Goal: Information Seeking & Learning: Learn about a topic

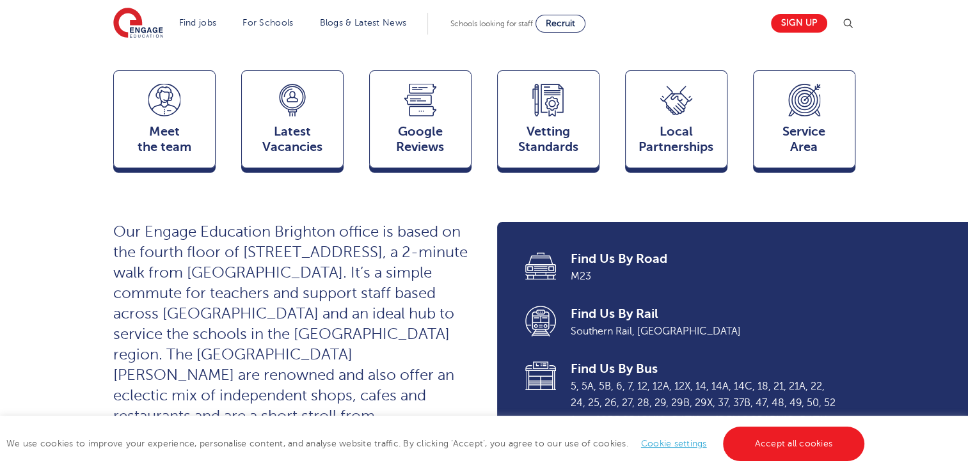
scroll to position [340, 0]
click at [257, 88] on div "Latest Vacancies Jobs" at bounding box center [292, 120] width 102 height 100
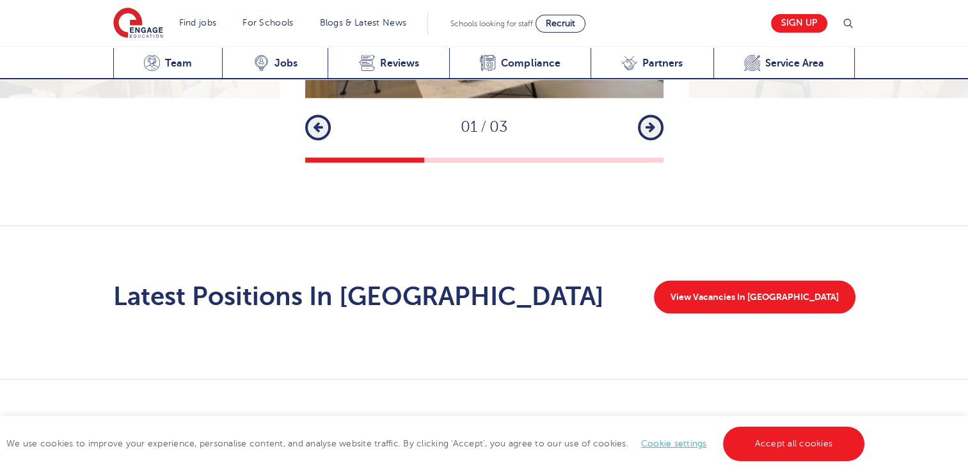
scroll to position [1940, 0]
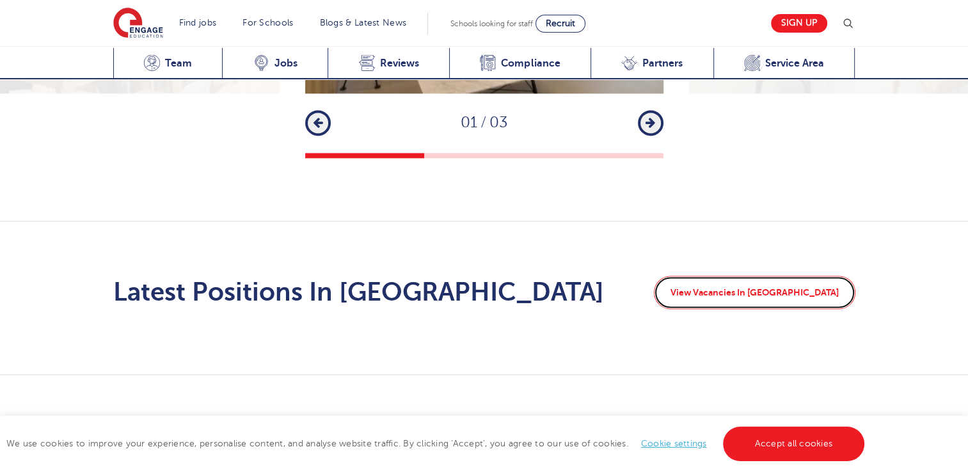
click at [774, 276] on link "View Vacancies In Brighton" at bounding box center [755, 292] width 202 height 33
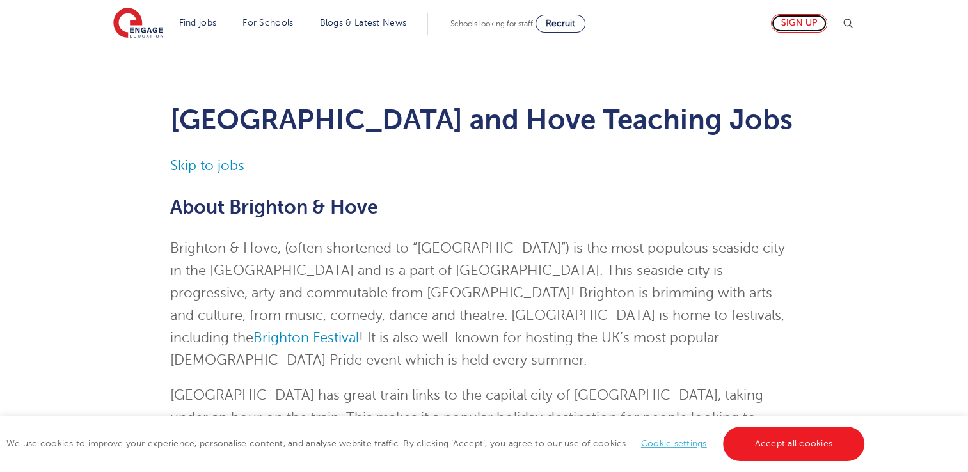
click at [811, 19] on link "Sign up" at bounding box center [799, 23] width 56 height 19
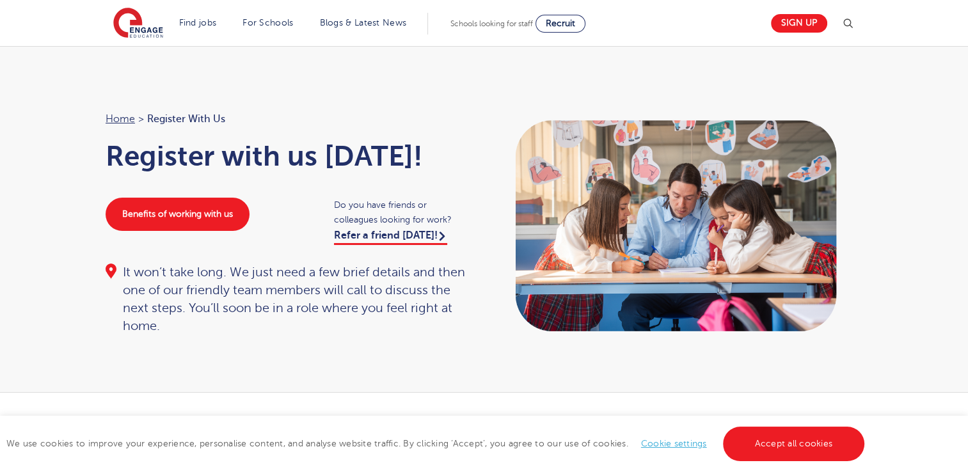
click at [104, 268] on div "Home > Register with us Register with us today! Benefits of working with us Do …" at bounding box center [289, 223] width 392 height 225
click at [361, 19] on link "Blogs & Latest News" at bounding box center [363, 23] width 87 height 10
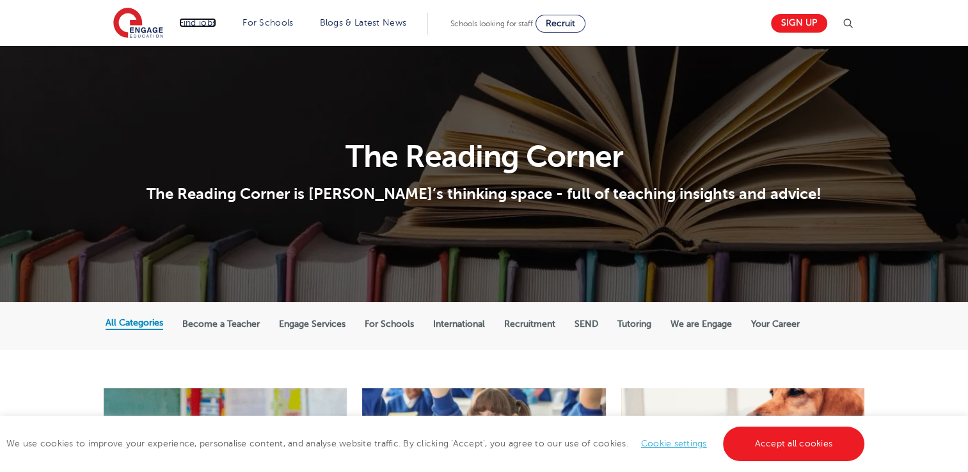
click at [209, 22] on link "Find jobs" at bounding box center [198, 23] width 38 height 10
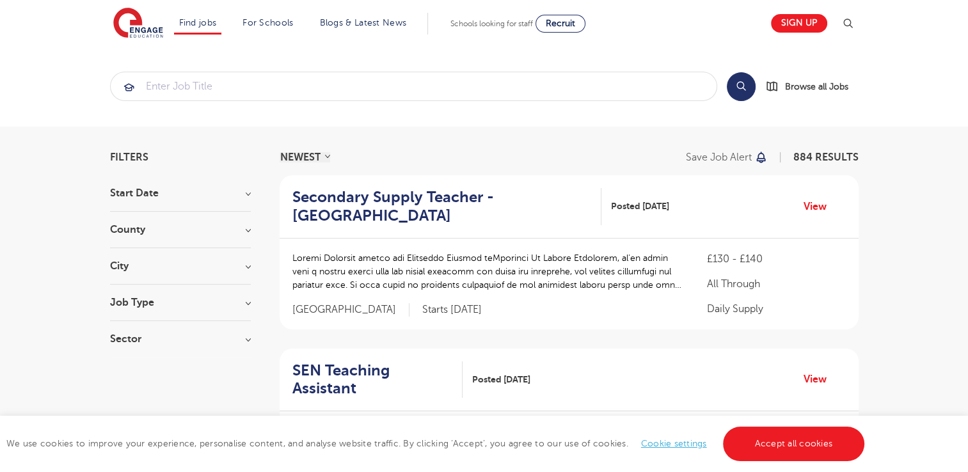
click at [159, 260] on section "Start Date September 97 [DATE] [DATE] Show more County [GEOGRAPHIC_DATA] 643 [G…" at bounding box center [180, 272] width 141 height 169
click at [112, 266] on h3 "City" at bounding box center [180, 266] width 141 height 10
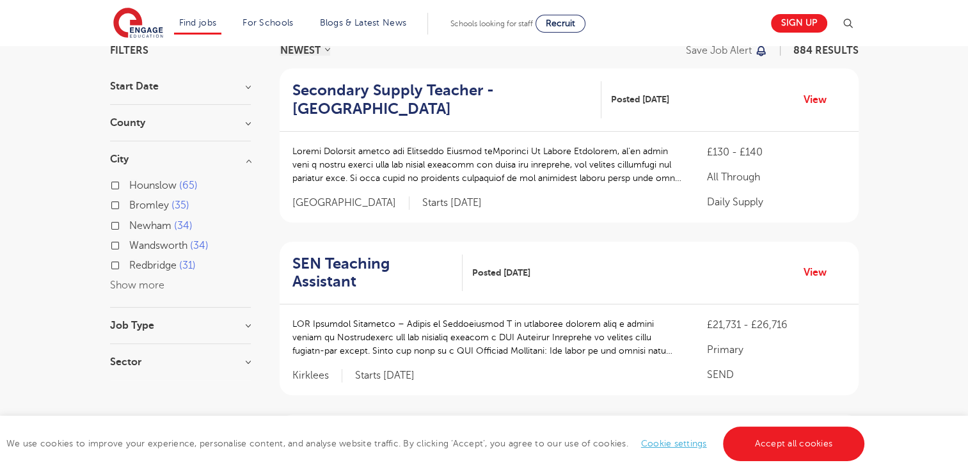
scroll to position [108, 0]
click at [131, 285] on button "Show more" at bounding box center [137, 285] width 54 height 12
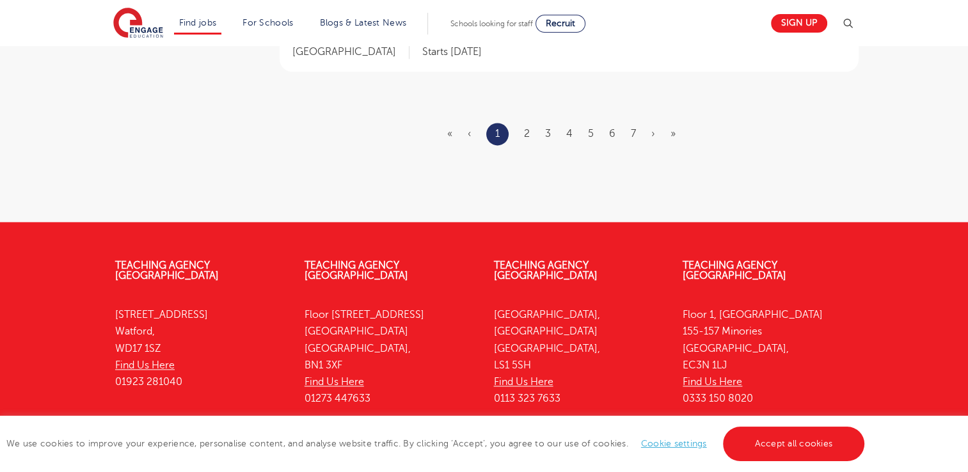
scroll to position [1777, 0]
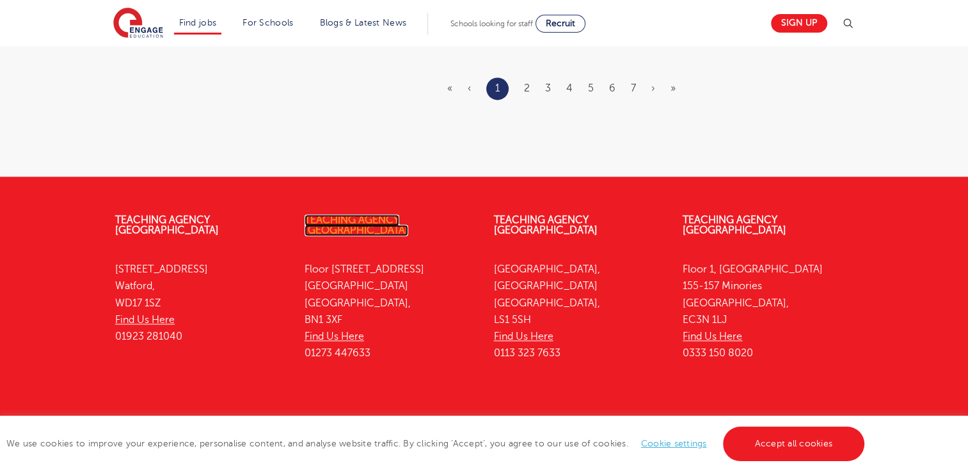
click at [339, 214] on link "Teaching Agency [GEOGRAPHIC_DATA]" at bounding box center [357, 225] width 104 height 22
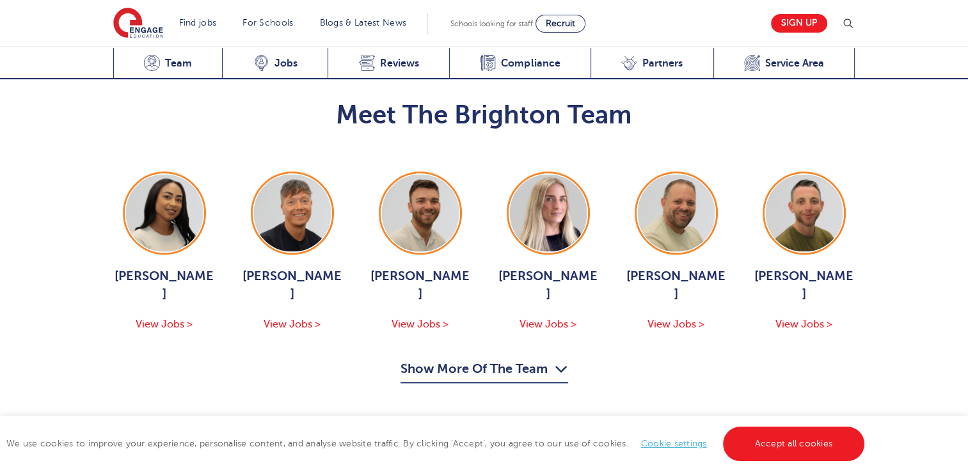
scroll to position [1331, 0]
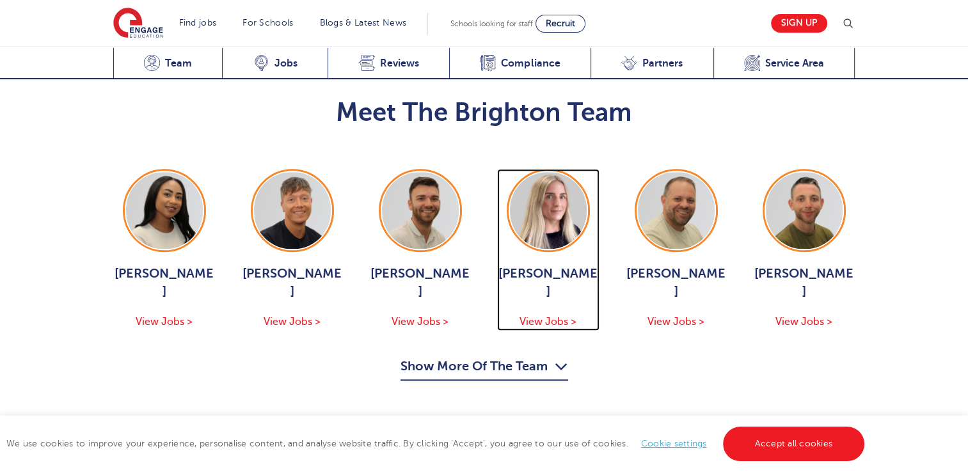
click at [530, 316] on span "View Jobs >" at bounding box center [548, 322] width 57 height 12
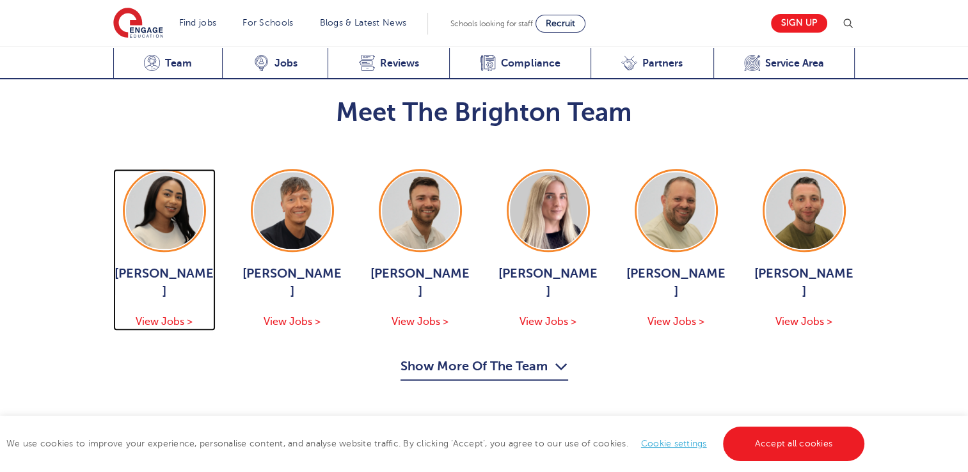
click at [169, 316] on span "View Jobs >" at bounding box center [164, 322] width 57 height 12
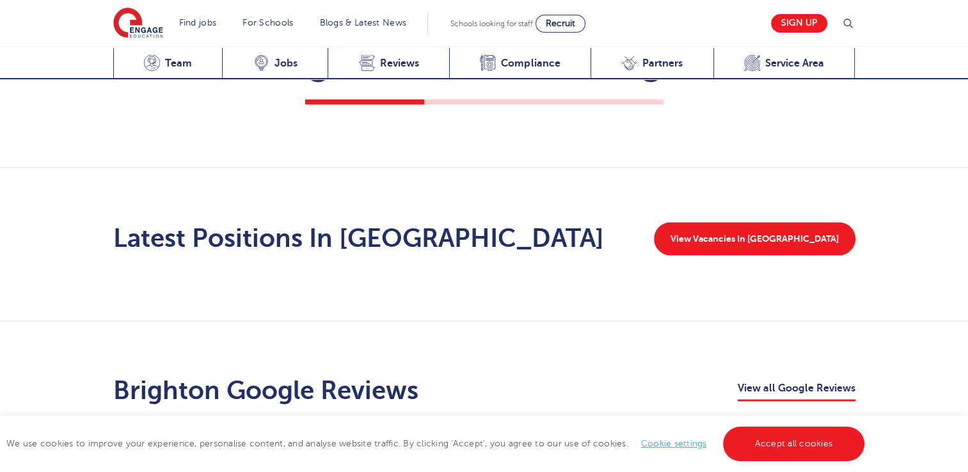
scroll to position [1994, 0]
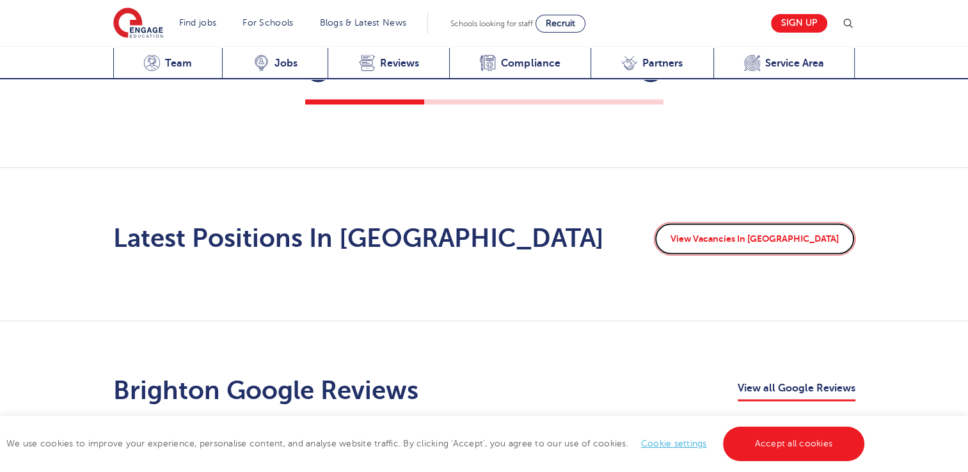
click at [790, 222] on link "View Vacancies In Brighton" at bounding box center [755, 238] width 202 height 33
